Goal: Use online tool/utility: Utilize a website feature to perform a specific function

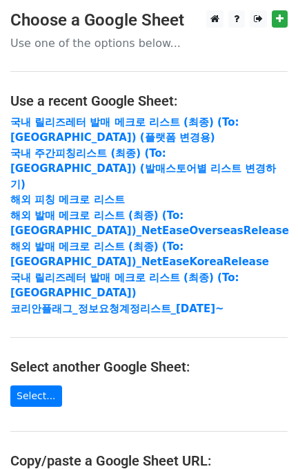
scroll to position [184, 0]
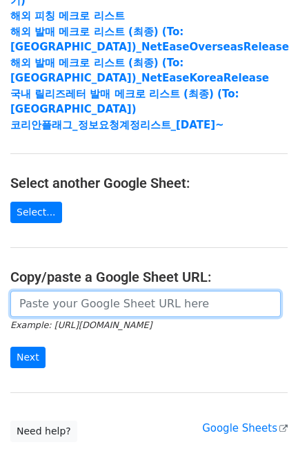
click at [124, 291] on input "url" at bounding box center [145, 304] width 270 height 26
paste input "https://docs.google.com/spreadsheets/d/1ShyjhhxkXjmubqew4Z8Sx6ORa3F4X4ZMOET7bu4…"
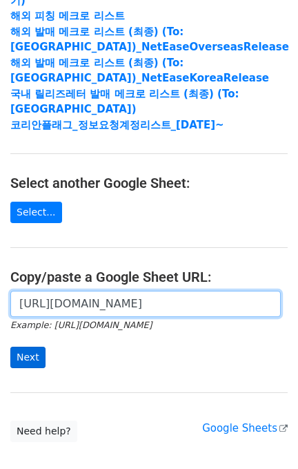
scroll to position [0, 435]
type input "https://docs.google.com/spreadsheets/d/1ShyjhhxkXjmubqew4Z8Sx6ORa3F4X4ZMOET7bu4…"
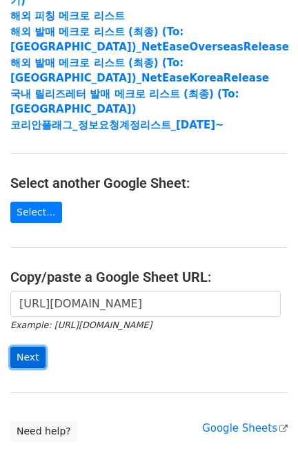
click at [25, 346] on input "Next" at bounding box center [27, 356] width 35 height 21
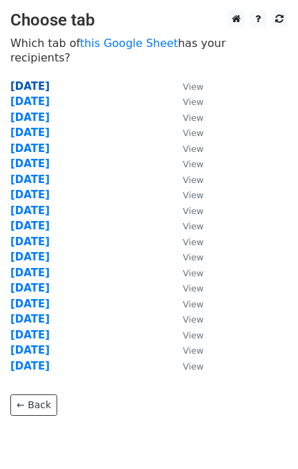
click at [50, 80] on strong "[DATE]" at bounding box center [29, 86] width 39 height 12
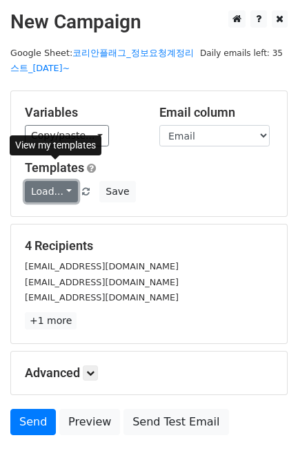
click at [61, 186] on link "Load..." at bounding box center [51, 191] width 53 height 21
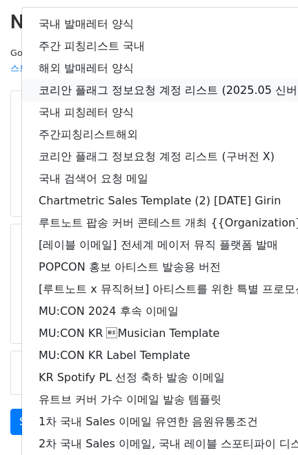
click at [112, 92] on link "코리안 플래그 정보요청 계정 리스트 (2025.05 신버전)" at bounding box center [243, 90] width 443 height 22
